Goal: Transaction & Acquisition: Purchase product/service

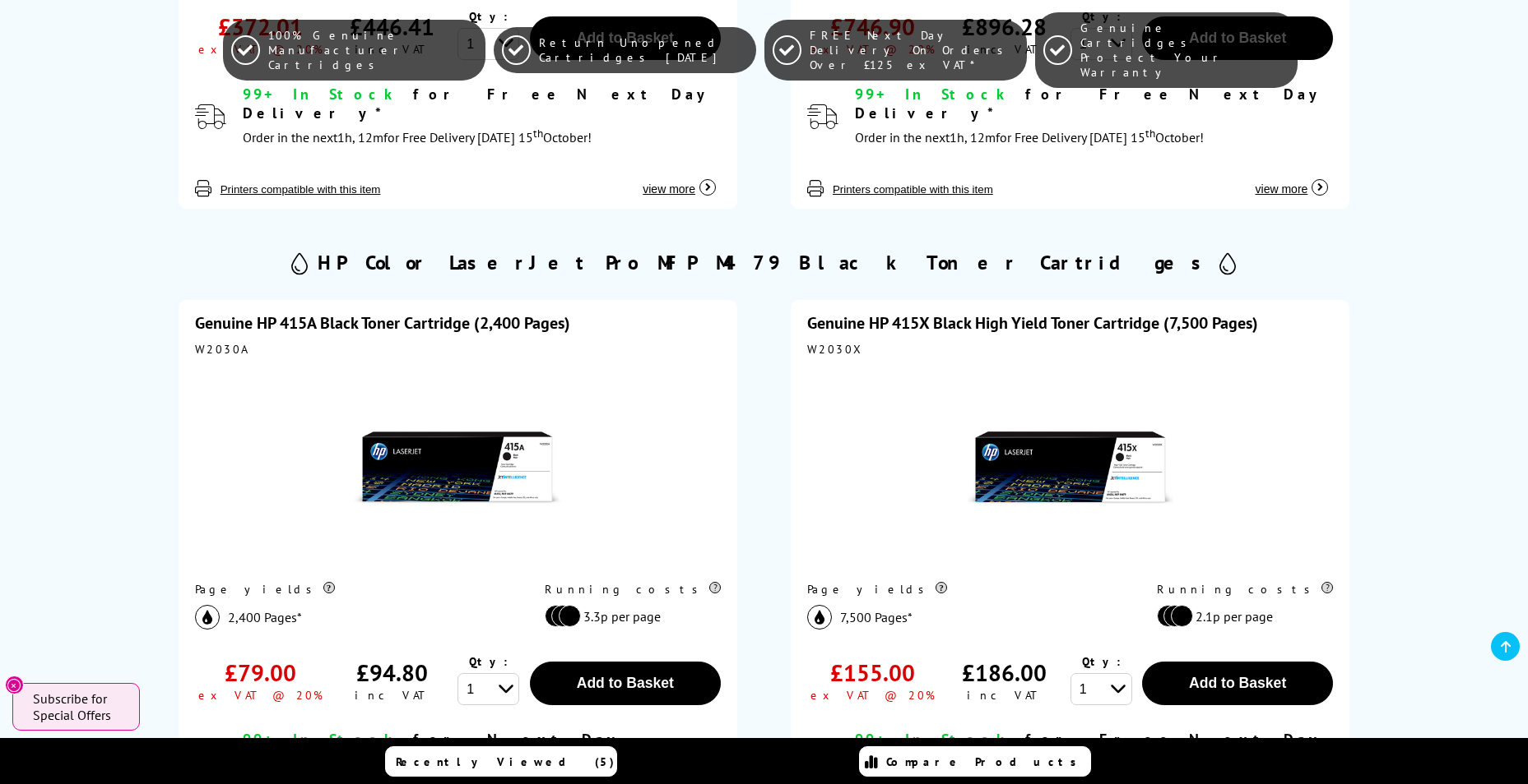
scroll to position [987, 0]
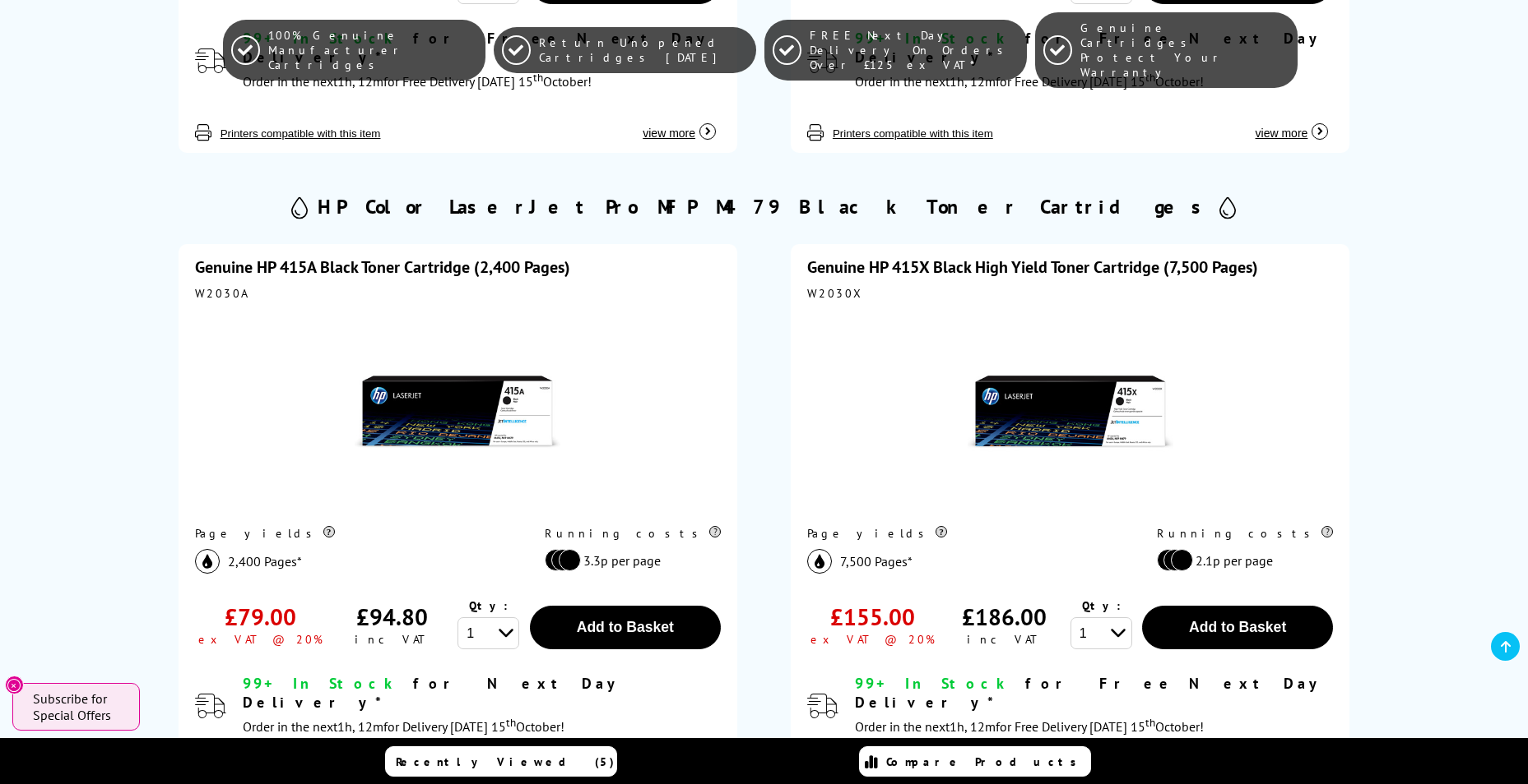
click at [217, 286] on div "W2030A" at bounding box center [457, 293] width 525 height 15
copy div "W2030A"
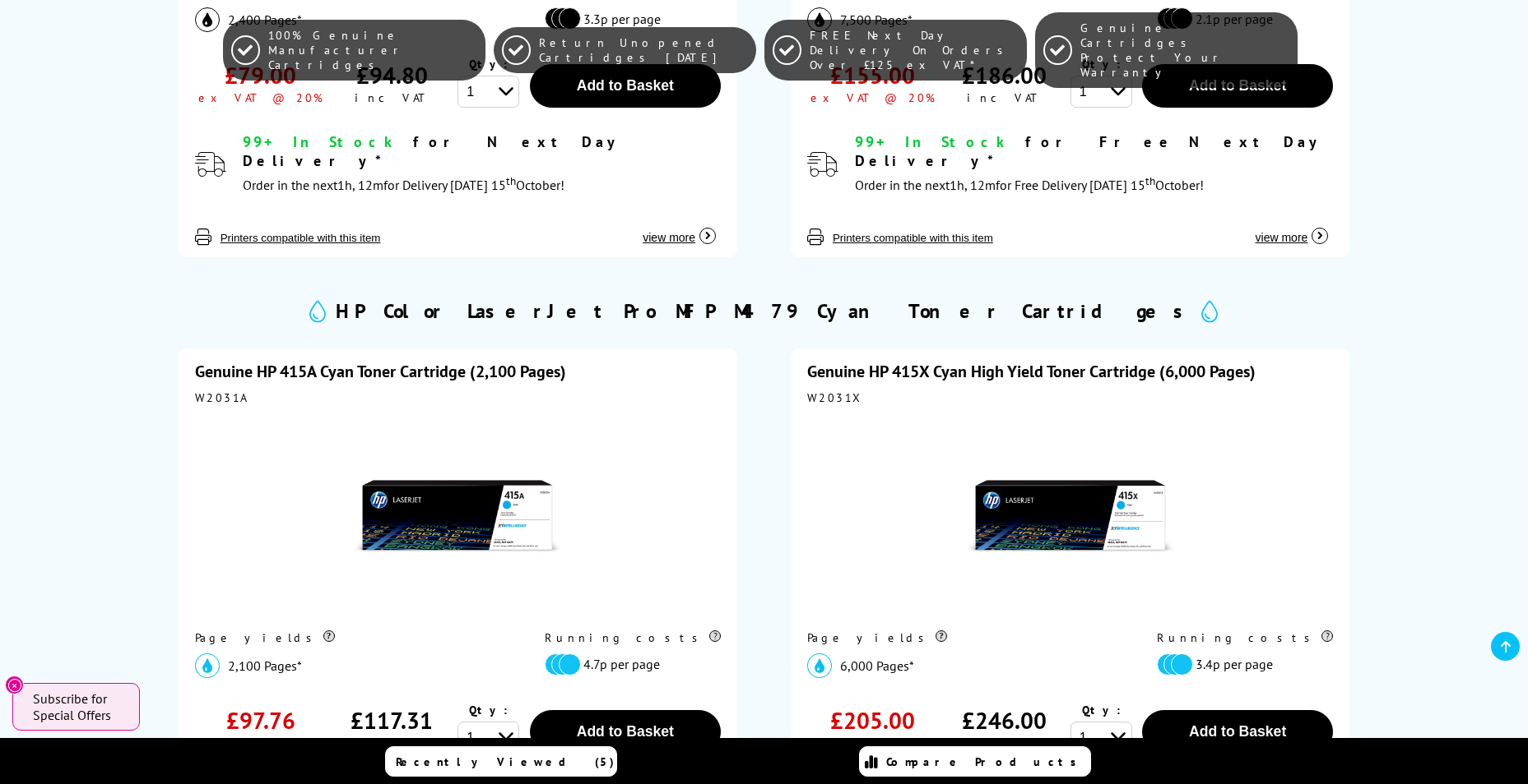
scroll to position [1727, 0]
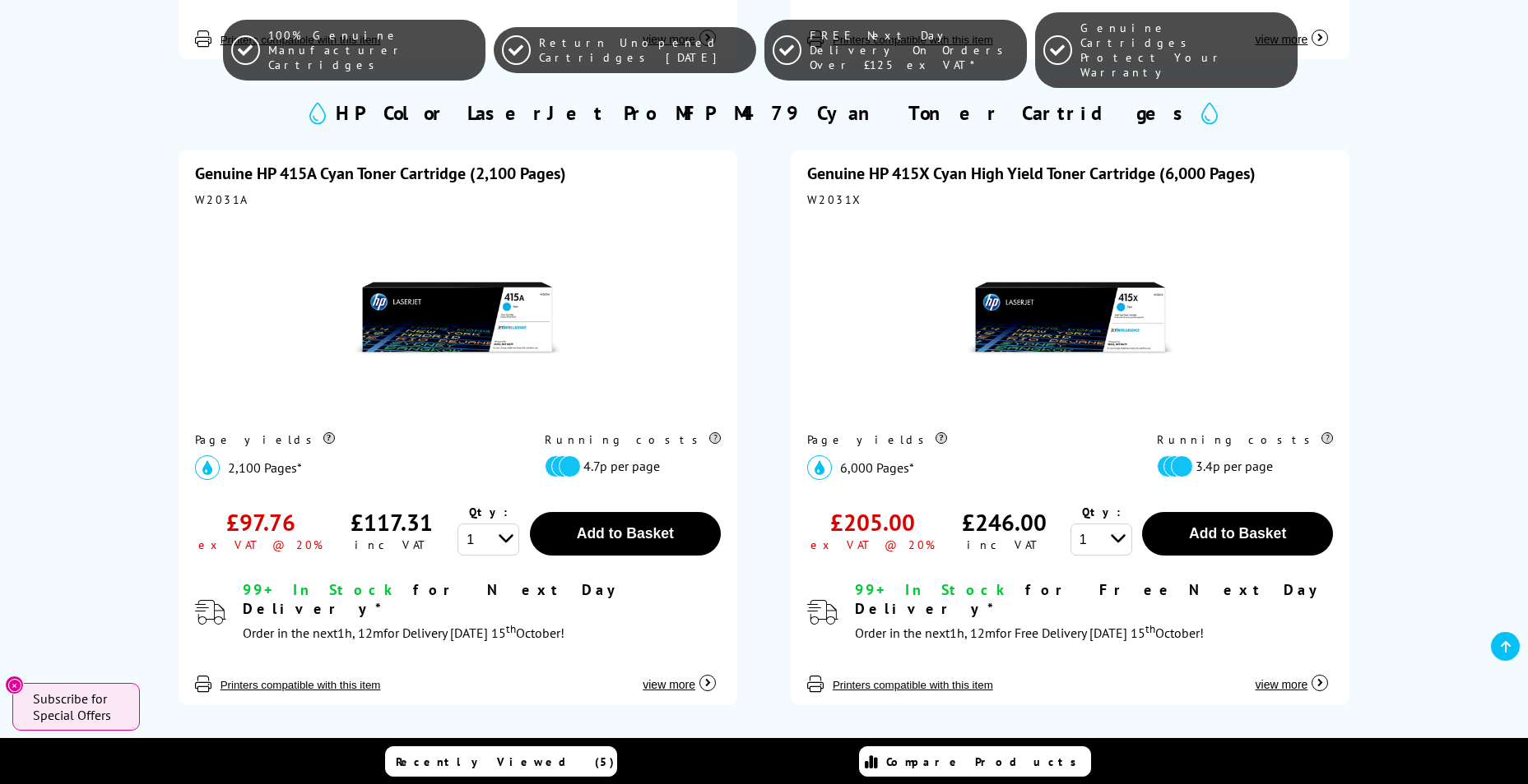
click at [214, 193] on div "W2031A" at bounding box center [457, 200] width 525 height 15
copy div "W2031A"
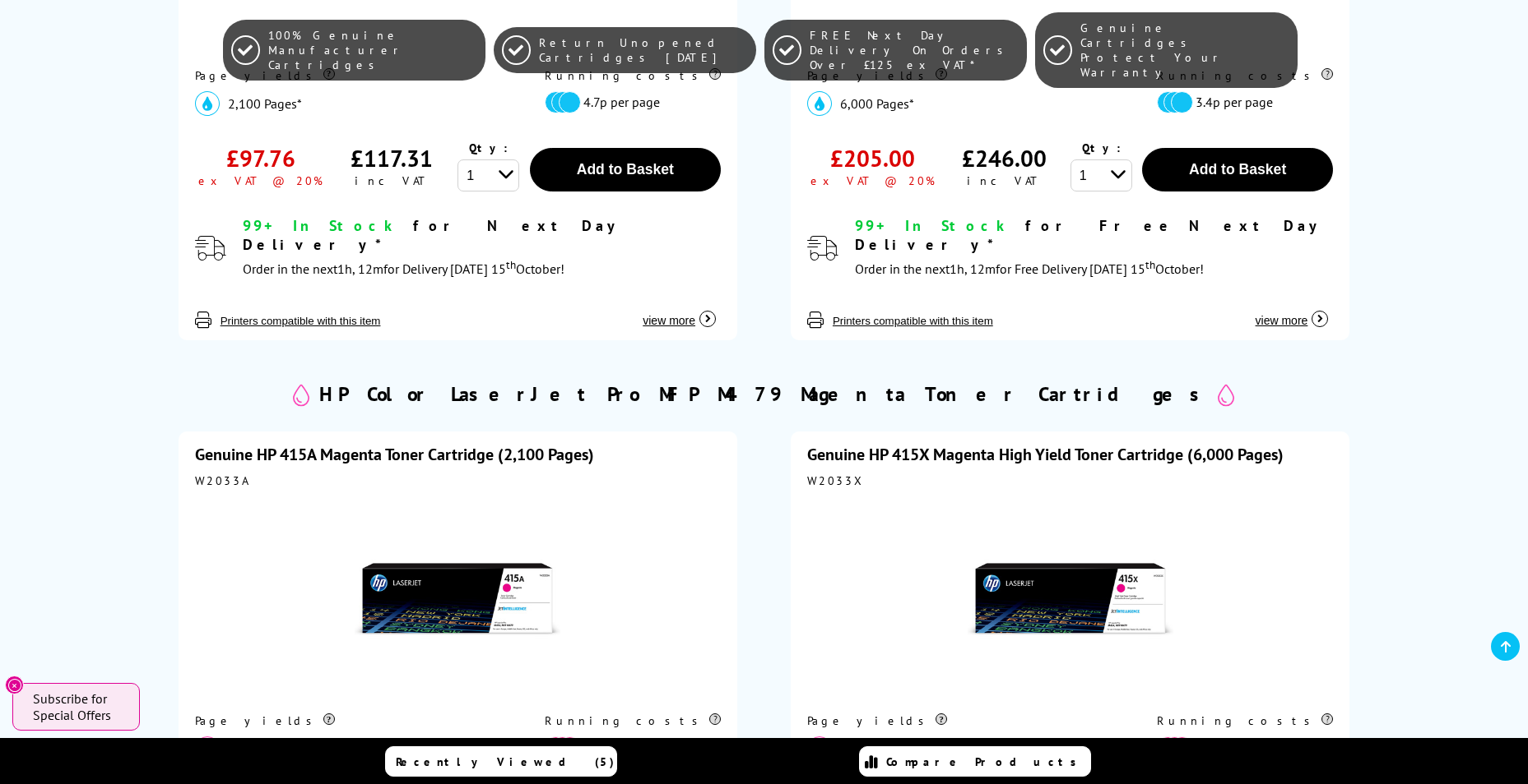
scroll to position [2138, 0]
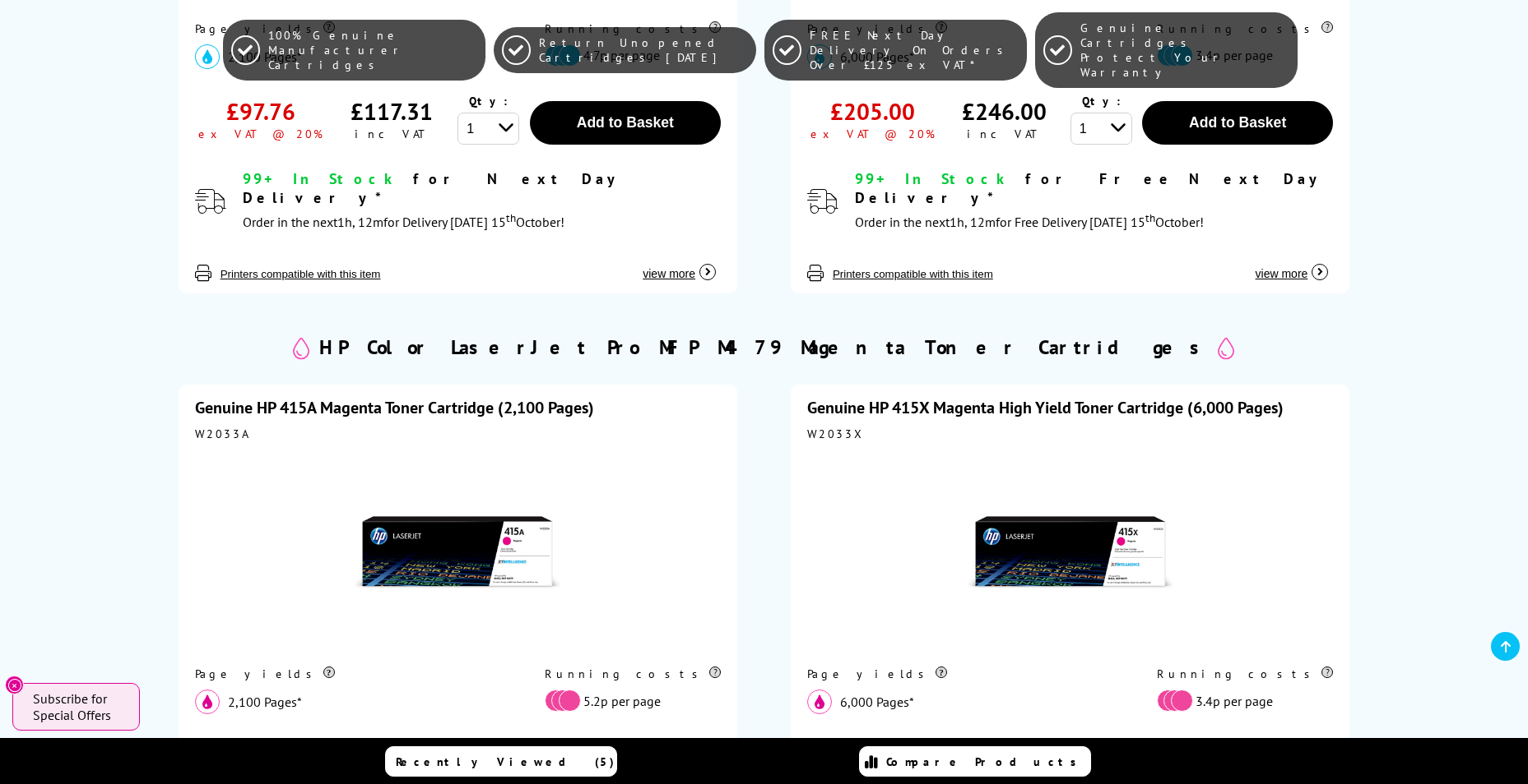
click at [221, 427] on div "W2033A" at bounding box center [457, 433] width 525 height 15
copy div "W2033A"
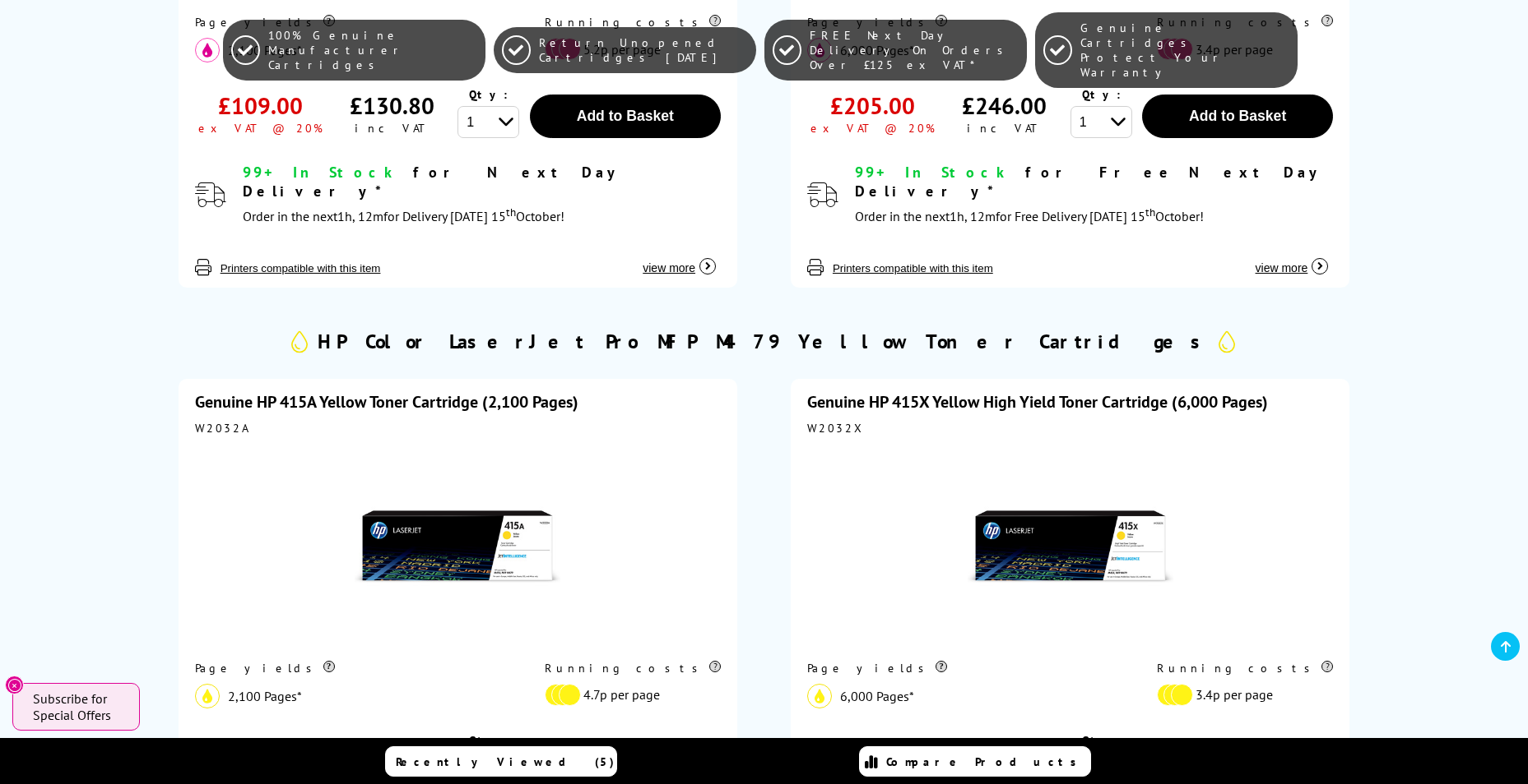
scroll to position [2795, 0]
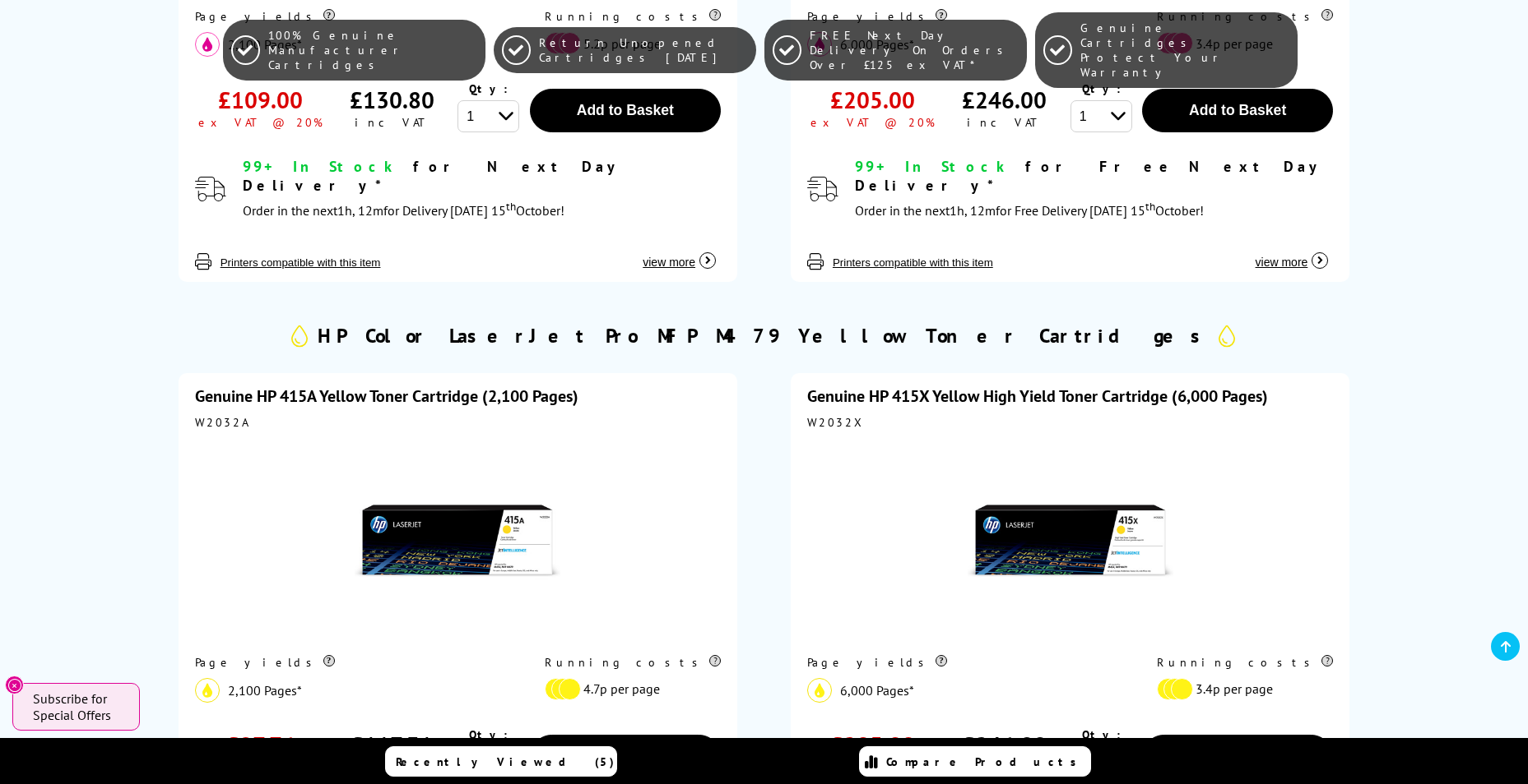
click at [213, 415] on div "W2032A" at bounding box center [457, 422] width 525 height 15
copy div "W2032A"
